Goal: Navigation & Orientation: Find specific page/section

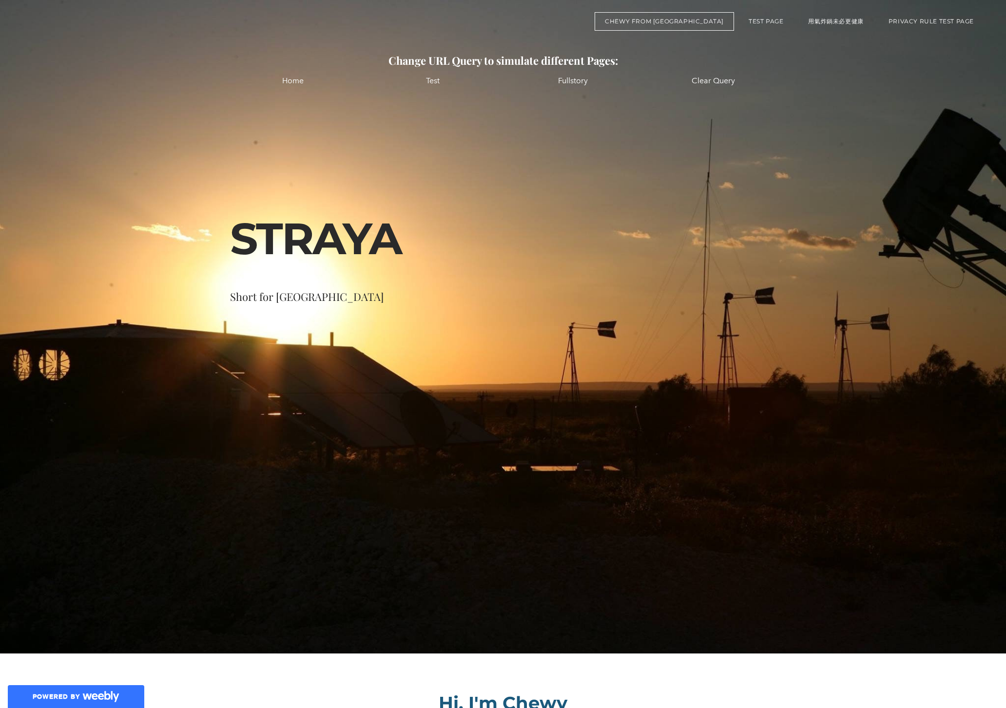
click at [330, 234] on font "STRAYA" at bounding box center [315, 239] width 171 height 54
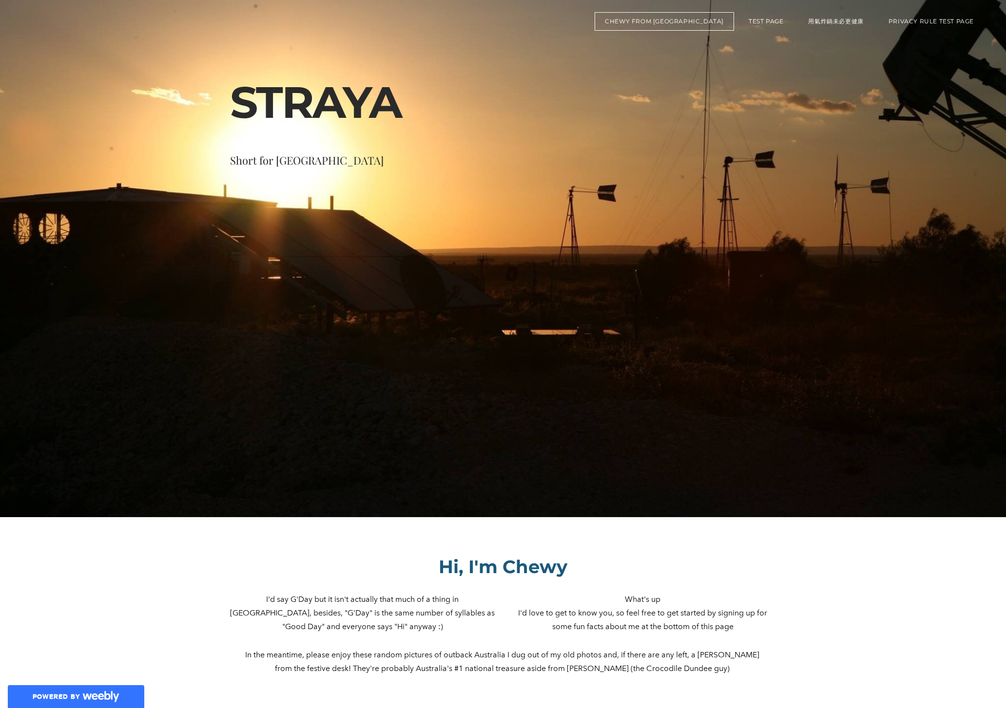
scroll to position [326, 0]
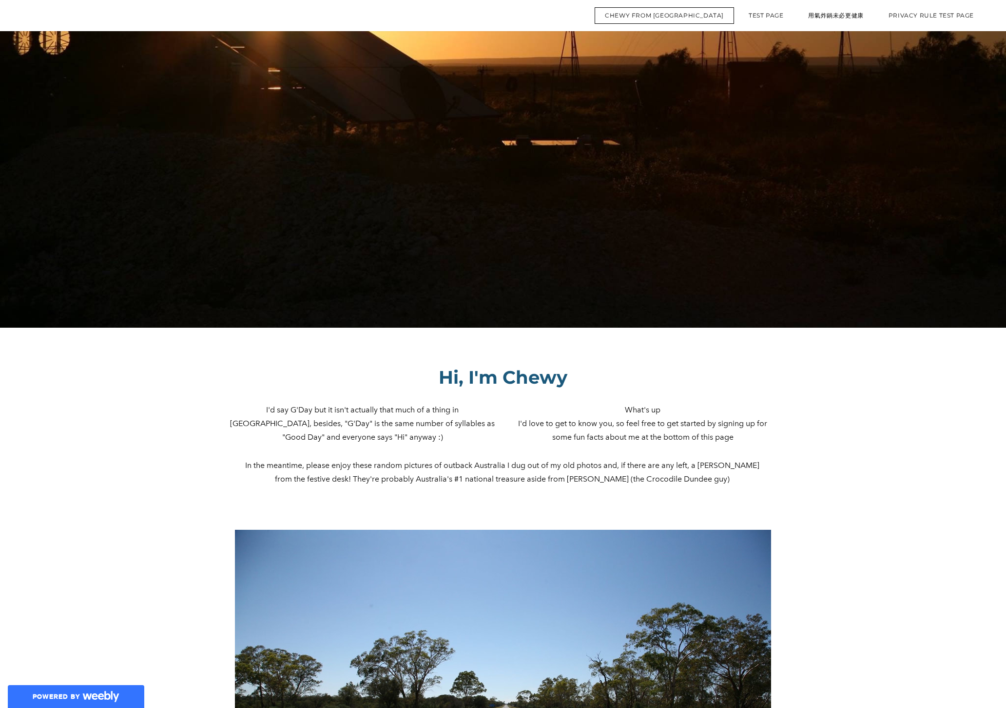
click at [495, 379] on h2 "Hi, I'm Chewy" at bounding box center [503, 377] width 546 height 22
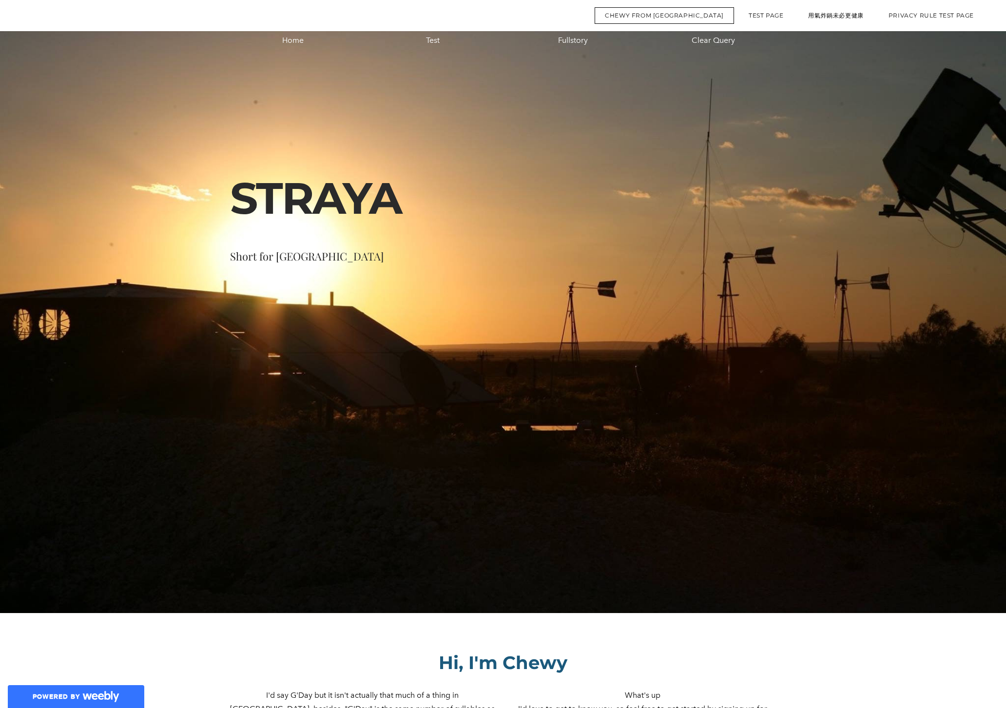
scroll to position [0, 0]
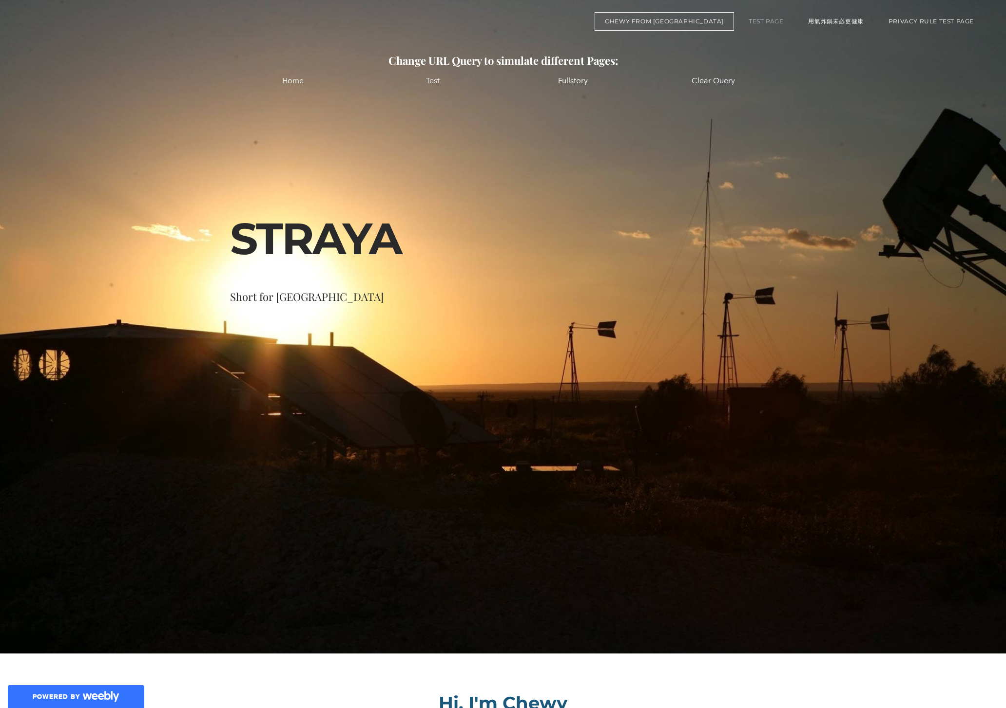
click at [763, 20] on link "Test Page" at bounding box center [765, 21] width 55 height 19
